Goal: Task Accomplishment & Management: Use online tool/utility

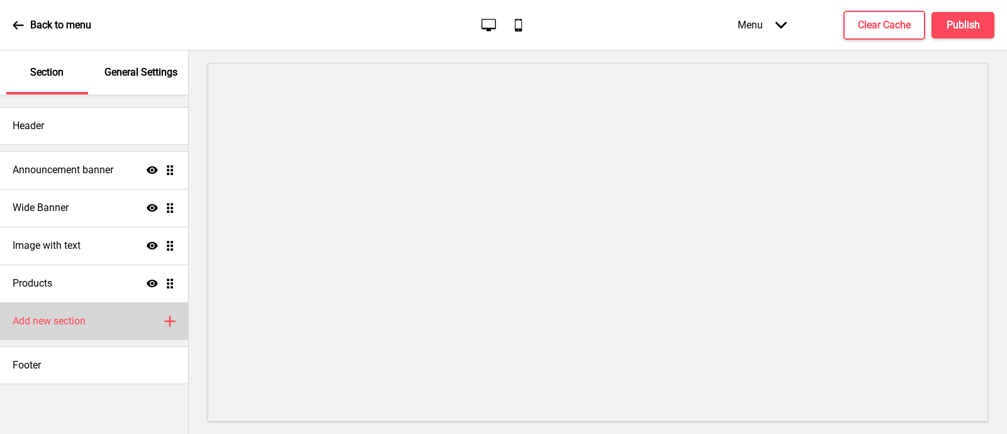
click at [119, 324] on div "Add new section Plus" at bounding box center [94, 321] width 188 height 38
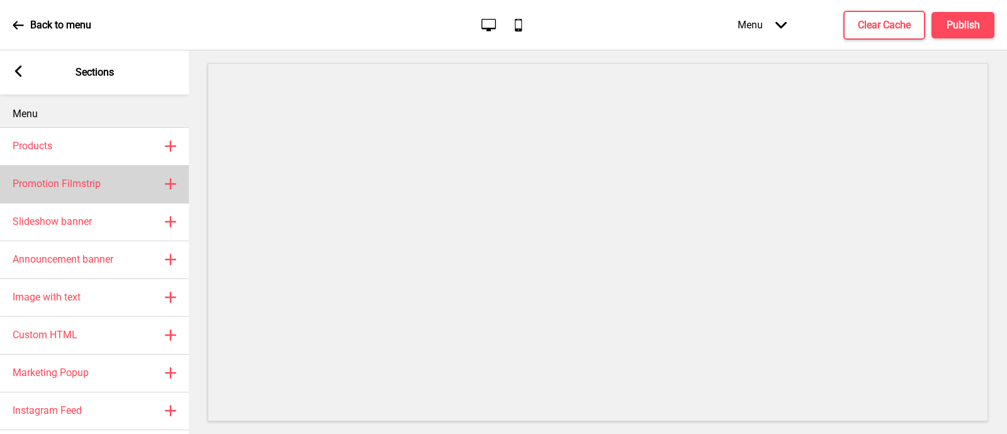
click at [103, 190] on div "Promotion Filmstrip Plus" at bounding box center [94, 184] width 189 height 38
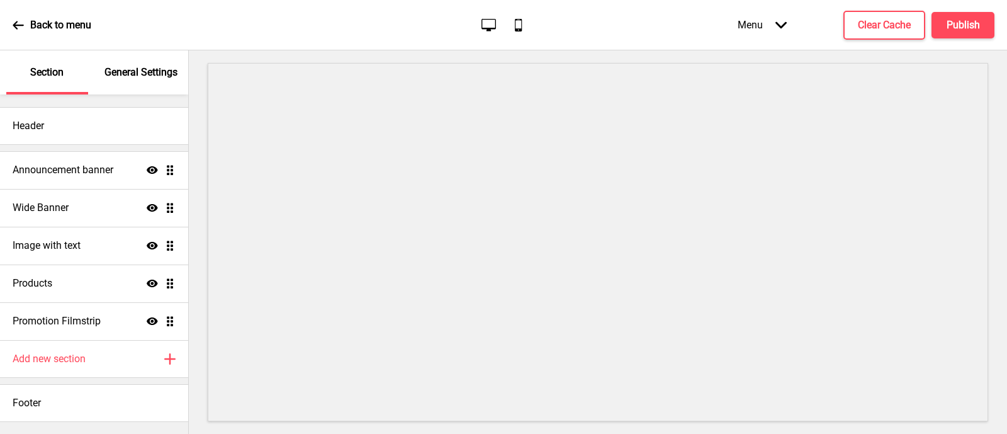
select select "center"
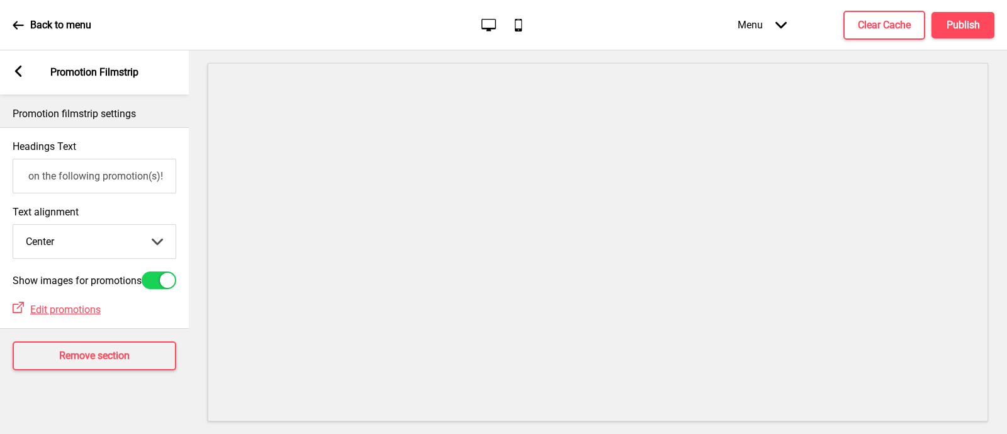
click at [96, 181] on input "Don't miss out on the following promotion(s)!" at bounding box center [95, 176] width 164 height 35
click at [22, 78] on div "Arrow left" at bounding box center [18, 72] width 11 height 14
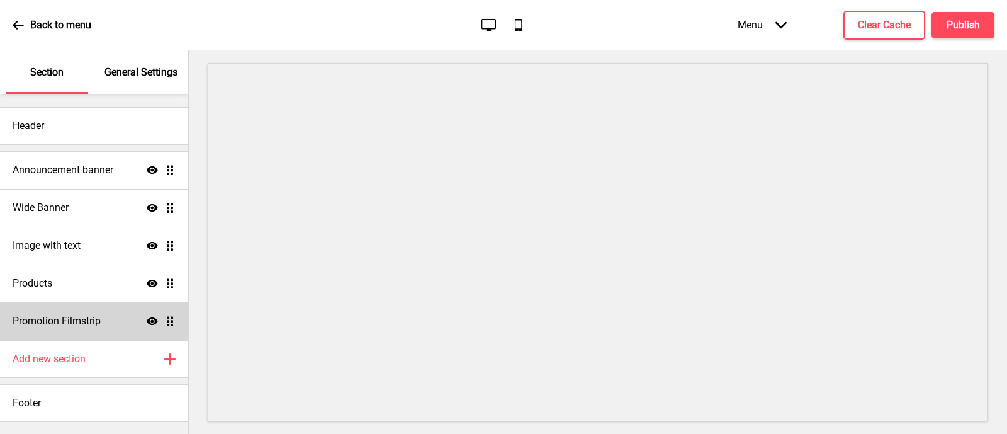
click at [151, 322] on icon at bounding box center [152, 321] width 11 height 8
click at [157, 321] on icon at bounding box center [152, 320] width 11 height 9
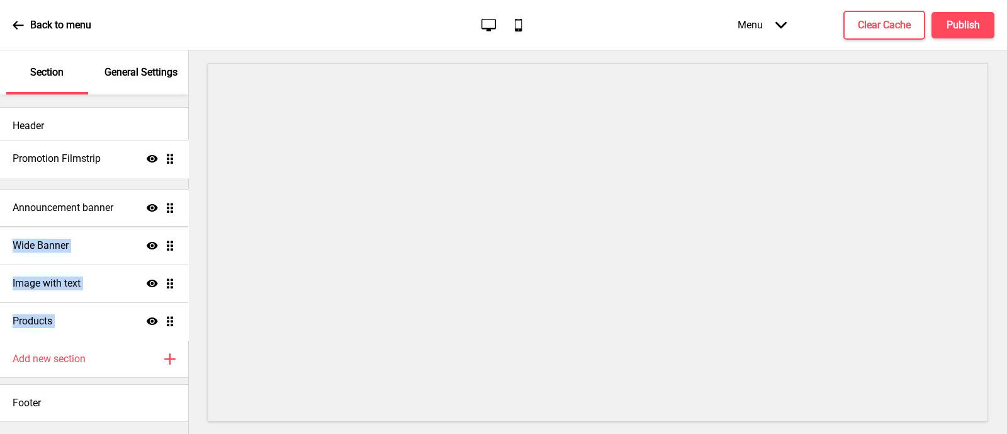
drag, startPoint x: 167, startPoint y: 322, endPoint x: 152, endPoint y: 165, distance: 158.1
click at [152, 160] on ul "Announcement banner Show Drag Wide Banner Show Drag Image with text Show Drag P…" at bounding box center [94, 245] width 188 height 189
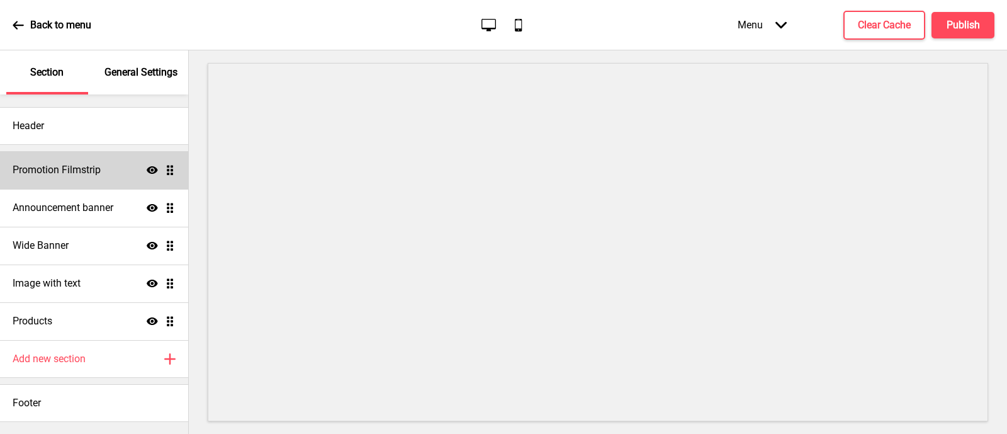
click at [75, 162] on div "Promotion Filmstrip Show Drag" at bounding box center [94, 170] width 188 height 38
select select "center"
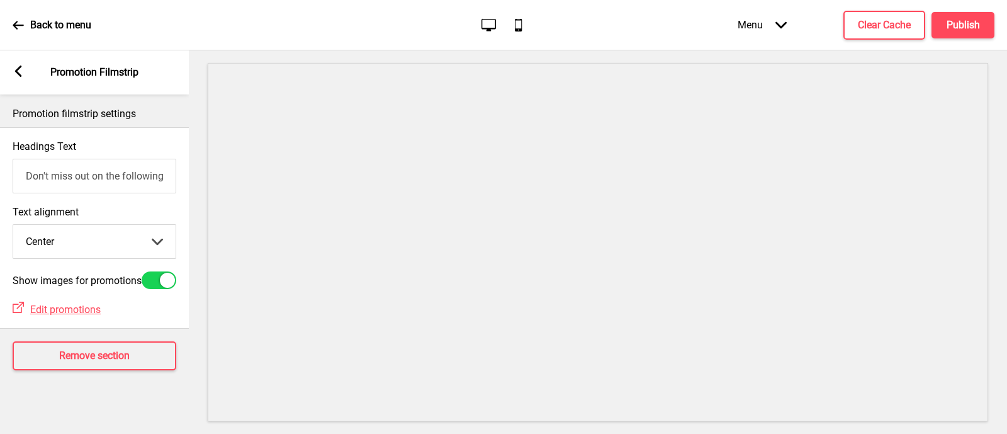
click at [155, 288] on div at bounding box center [159, 280] width 35 height 18
click at [159, 286] on div at bounding box center [159, 280] width 35 height 18
checkbox input "true"
click at [14, 67] on rect at bounding box center [18, 70] width 11 height 11
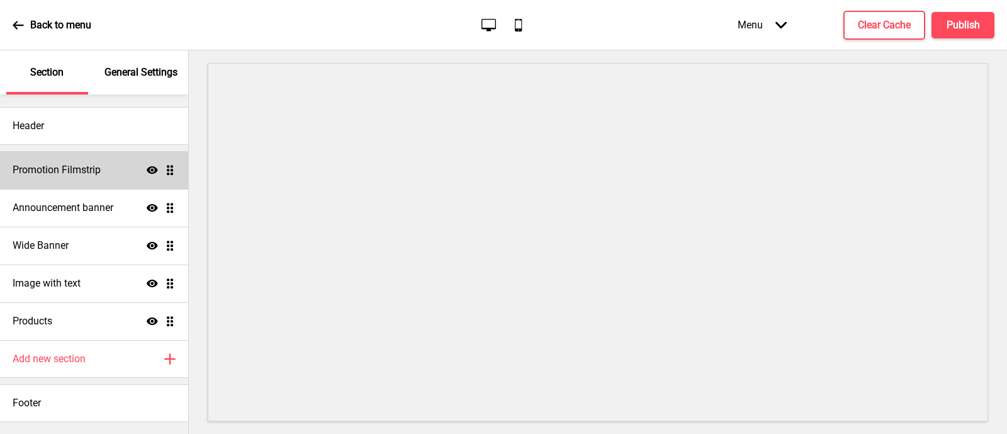
click at [152, 168] on icon at bounding box center [152, 170] width 11 height 8
click at [154, 167] on icon "Hide" at bounding box center [152, 169] width 11 height 11
click at [972, 18] on h4 "Publish" at bounding box center [962, 25] width 33 height 14
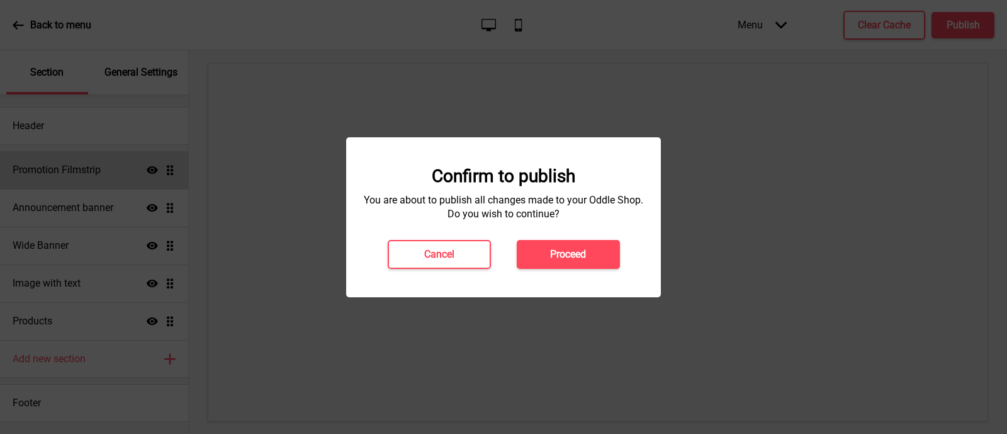
click at [501, 249] on div "Cancel Proceed" at bounding box center [503, 254] width 258 height 29
click at [439, 256] on h4 "Cancel" at bounding box center [439, 254] width 30 height 14
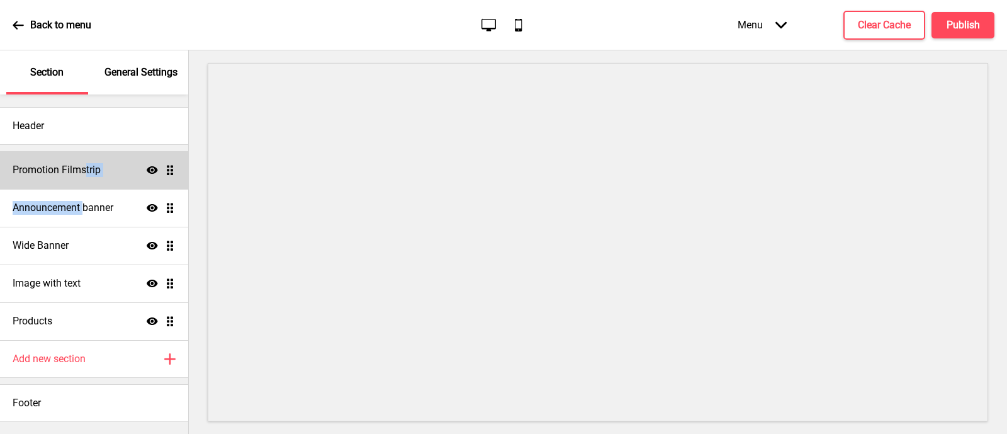
drag, startPoint x: 87, startPoint y: 171, endPoint x: 129, endPoint y: 181, distance: 43.2
click at [88, 204] on ul "Promotion Filmstrip Show Drag Announcement banner Show Drag Wide Banner Show Dr…" at bounding box center [94, 245] width 188 height 189
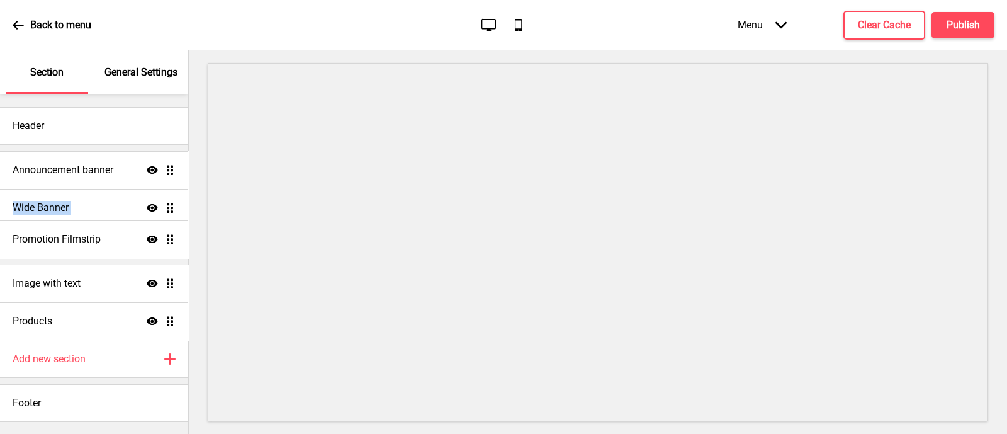
drag, startPoint x: 170, startPoint y: 174, endPoint x: 192, endPoint y: 230, distance: 60.8
click at [168, 243] on ul "Promotion Filmstrip Show Drag Announcement banner Show Drag Wide Banner Show Dr…" at bounding box center [94, 245] width 188 height 189
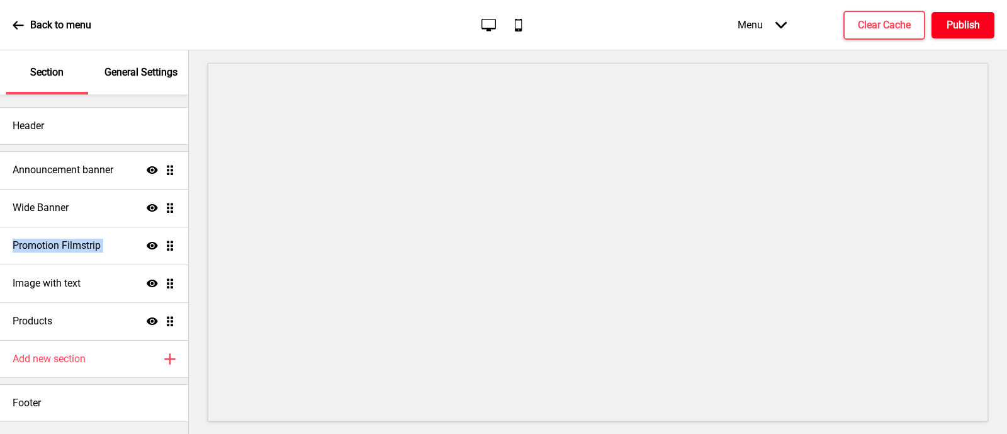
click at [963, 30] on h4 "Publish" at bounding box center [962, 25] width 33 height 14
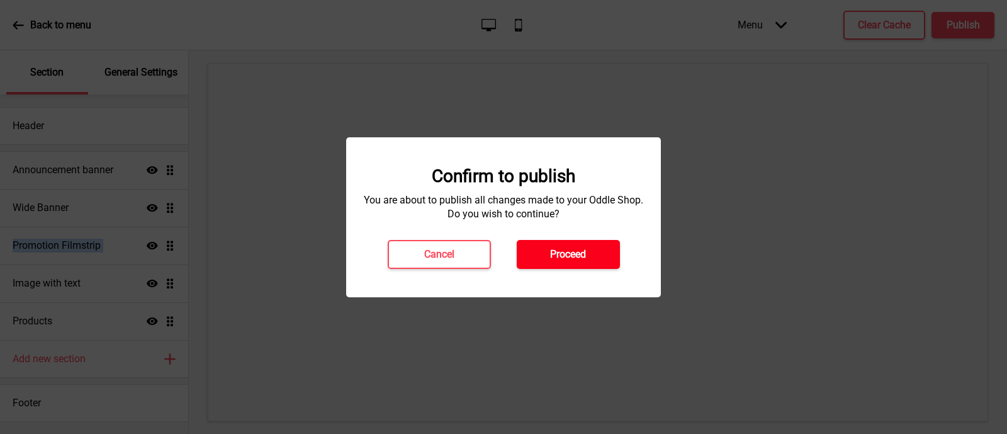
click at [565, 260] on h4 "Proceed" at bounding box center [568, 254] width 36 height 14
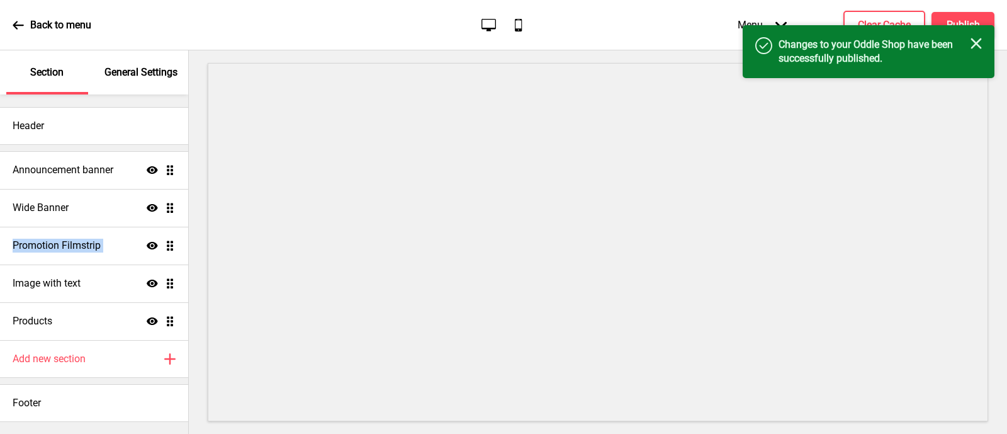
click at [69, 25] on p "Back to menu" at bounding box center [60, 25] width 61 height 14
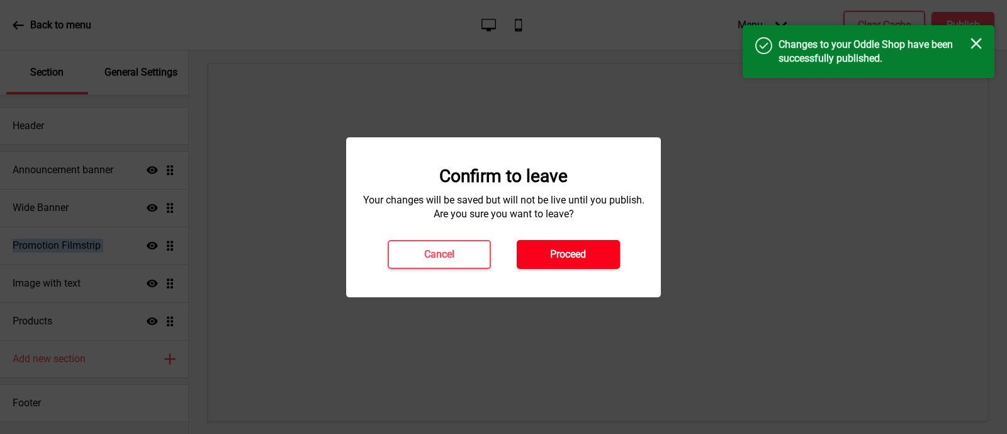
click at [588, 254] on button "Proceed" at bounding box center [568, 254] width 103 height 29
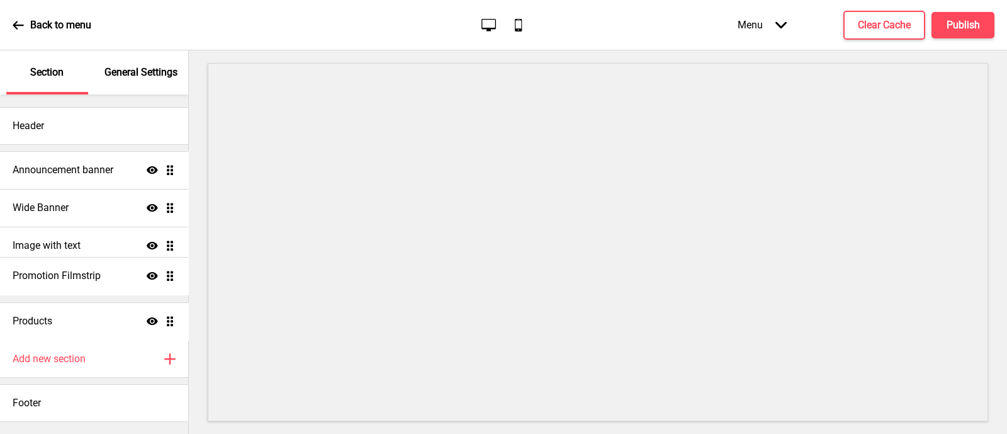
drag, startPoint x: 174, startPoint y: 247, endPoint x: 173, endPoint y: 277, distance: 30.2
click at [173, 277] on ul "Announcement banner Show Drag Wide Banner Show Drag Promotion Filmstrip Show Dr…" at bounding box center [94, 245] width 188 height 189
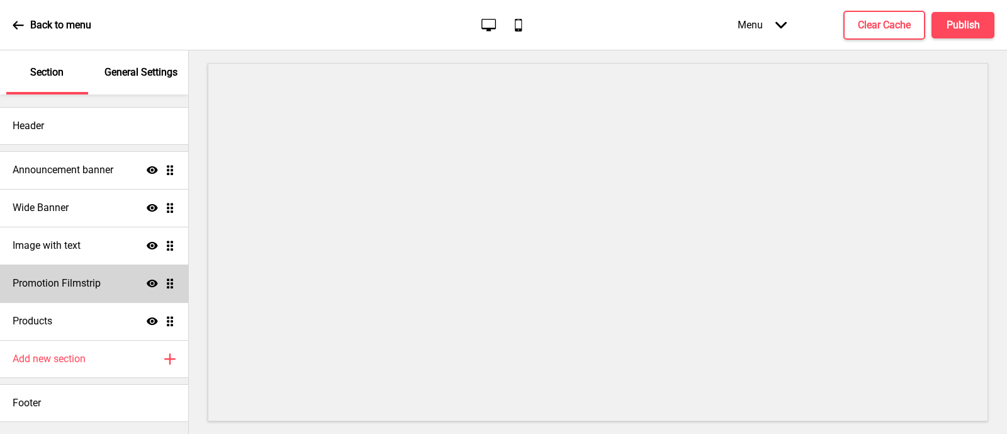
click at [94, 289] on h4 "Promotion Filmstrip" at bounding box center [57, 283] width 88 height 14
select select "center"
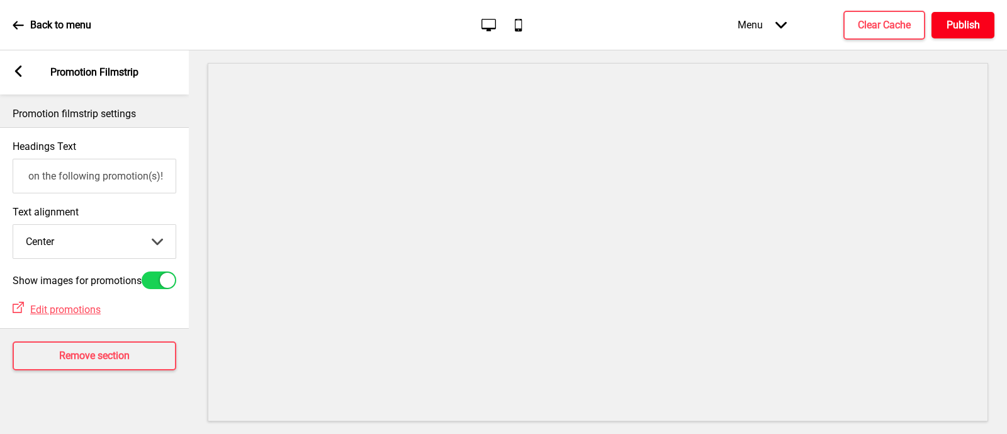
click at [967, 28] on h4 "Publish" at bounding box center [962, 25] width 33 height 14
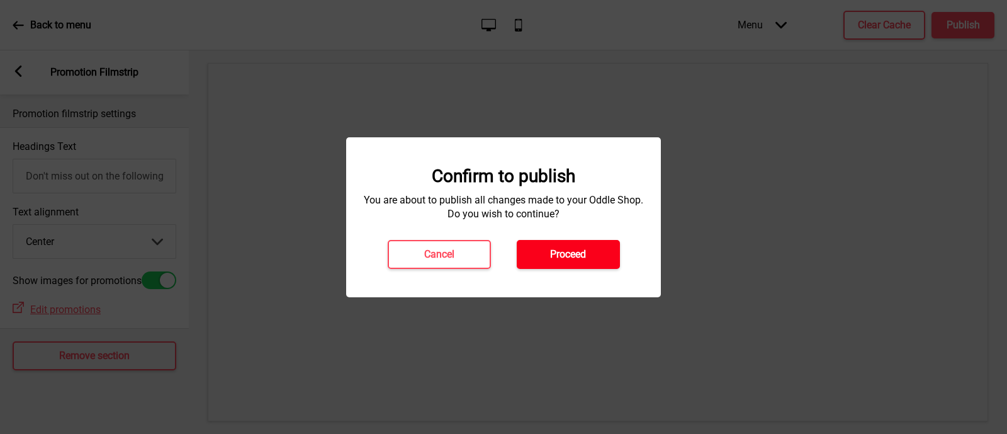
click at [553, 251] on h4 "Proceed" at bounding box center [568, 254] width 36 height 14
